Goal: Task Accomplishment & Management: Use online tool/utility

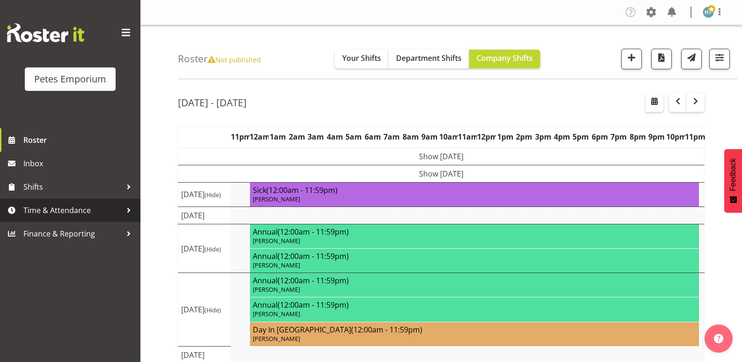
click at [75, 210] on span "Time & Attendance" at bounding box center [72, 210] width 98 height 14
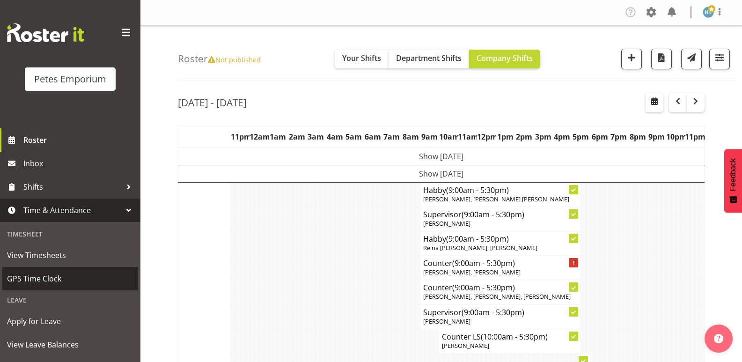
click at [39, 276] on span "GPS Time Clock" at bounding box center [70, 278] width 126 height 14
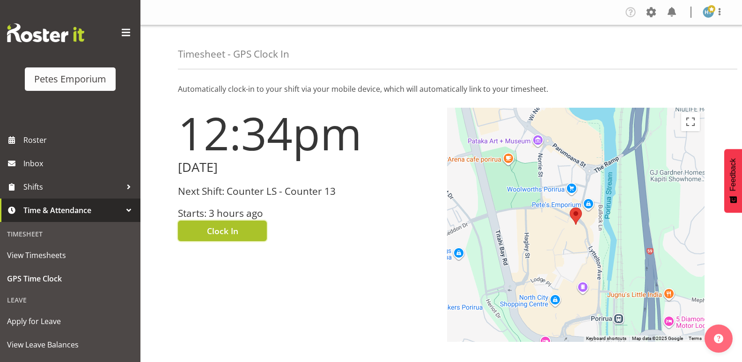
click at [242, 231] on button "Clock In" at bounding box center [222, 230] width 89 height 21
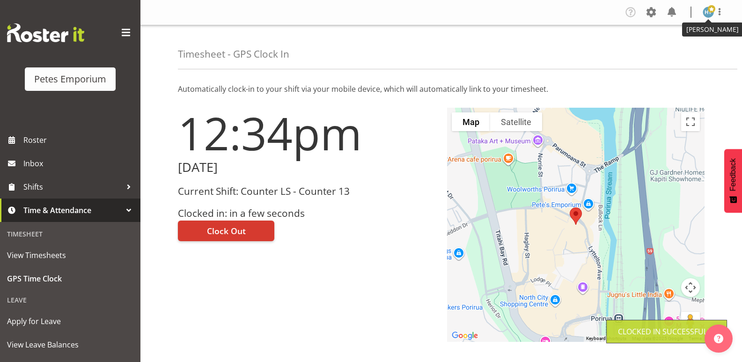
click at [709, 15] on img at bounding box center [707, 12] width 11 height 11
click at [660, 48] on link "Log Out" at bounding box center [680, 49] width 90 height 17
